Goal: Check status

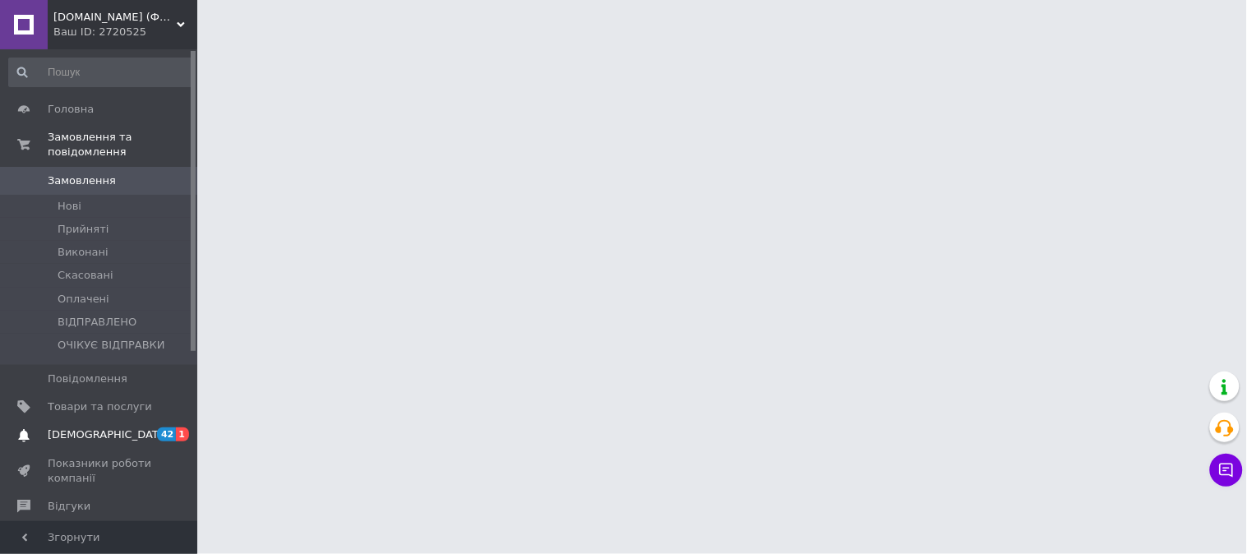
click at [83, 427] on span "[DEMOGRAPHIC_DATA]" at bounding box center [109, 434] width 122 height 15
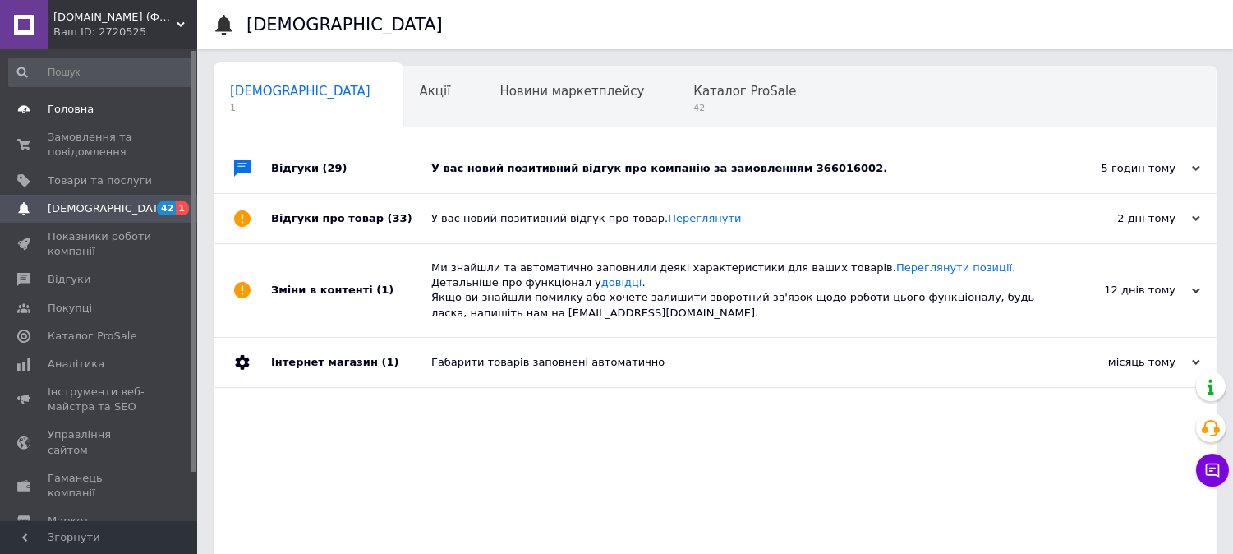
click at [93, 115] on span "Головна" at bounding box center [100, 109] width 104 height 15
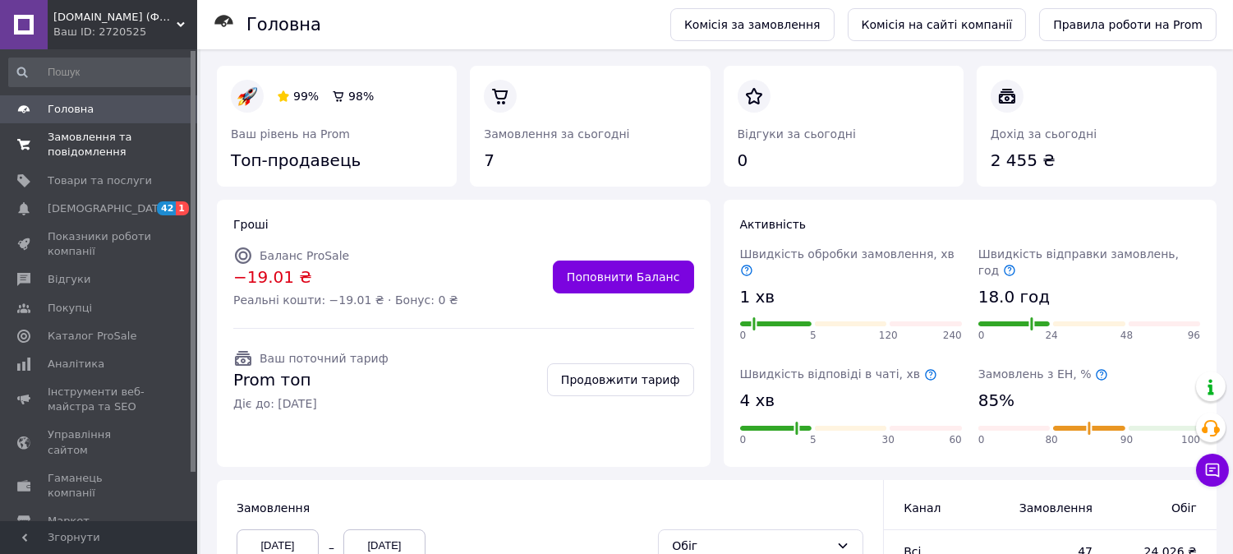
click at [92, 132] on span "Замовлення та повідомлення" at bounding box center [100, 145] width 104 height 30
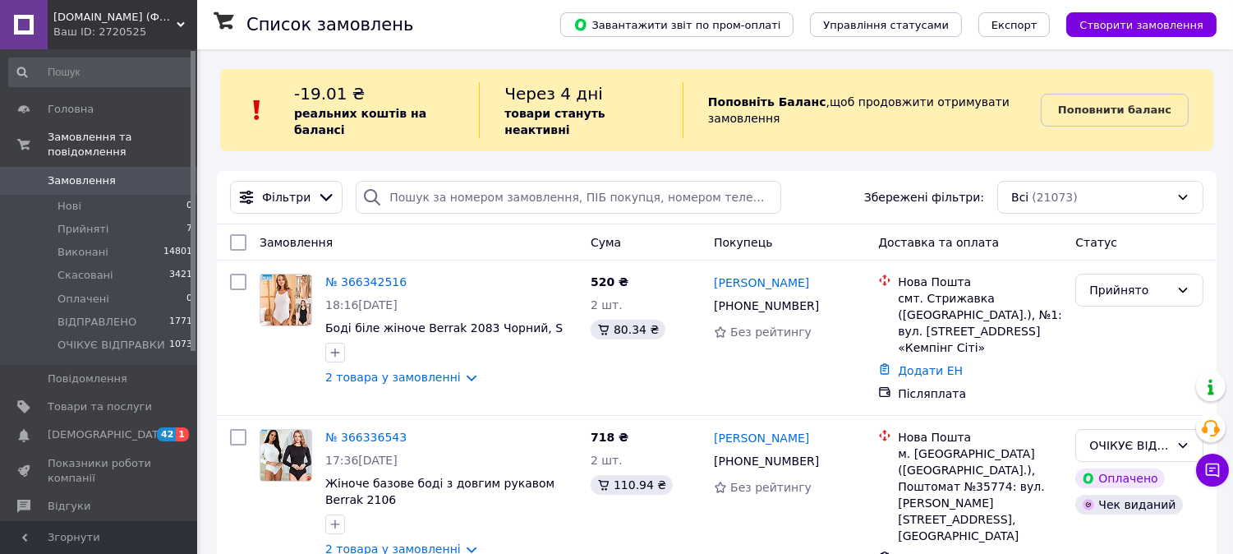
click at [368, 275] on link "№ 366342516" at bounding box center [365, 281] width 81 height 13
